Goal: Transaction & Acquisition: Obtain resource

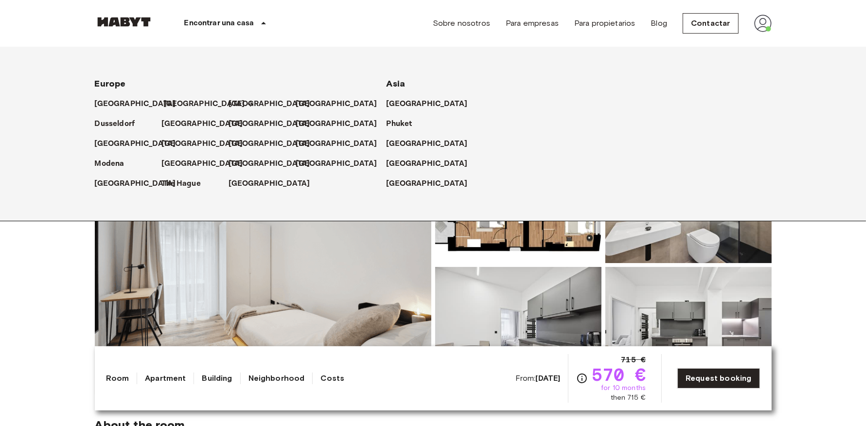
click at [164, 106] on p "[GEOGRAPHIC_DATA]" at bounding box center [204, 104] width 81 height 12
click at [178, 105] on p "[GEOGRAPHIC_DATA]" at bounding box center [204, 104] width 81 height 12
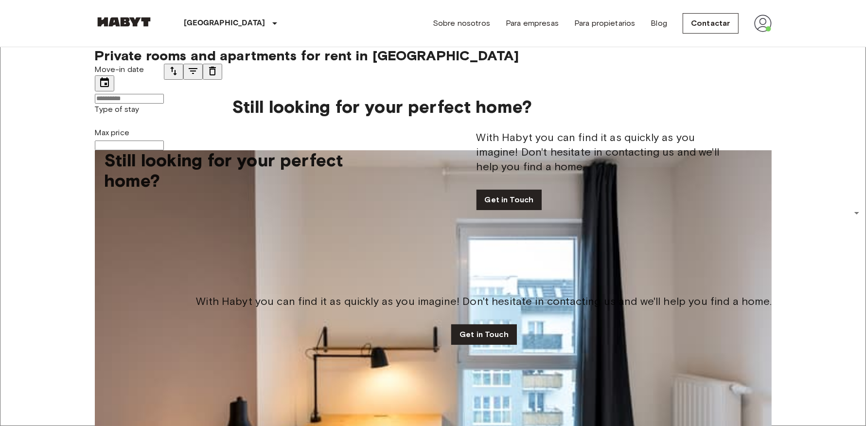
scroll to position [143, 0]
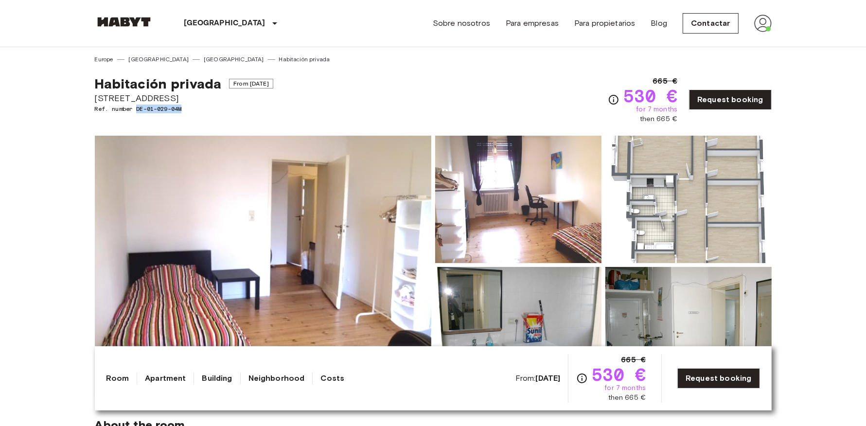
drag, startPoint x: 190, startPoint y: 111, endPoint x: 139, endPoint y: 110, distance: 51.5
click at [139, 110] on span "Ref. number DE-01-029-04M" at bounding box center [184, 108] width 178 height 9
copy span "DE-01-029-04M"
